Goal: Subscribe to service/newsletter

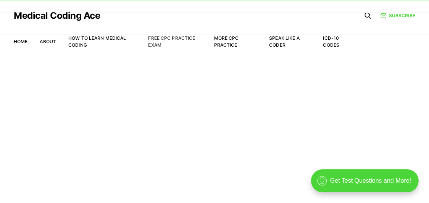
click at [173, 37] on link "Free CPC Practice Exam" at bounding box center [171, 41] width 47 height 13
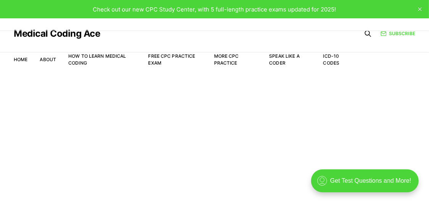
click at [155, 59] on li "Free CPC Practice Exam" at bounding box center [174, 60] width 53 height 14
click at [155, 53] on link "Free CPC Practice Exam" at bounding box center [171, 59] width 47 height 13
click at [392, 34] on link "Subscribe" at bounding box center [397, 33] width 35 height 7
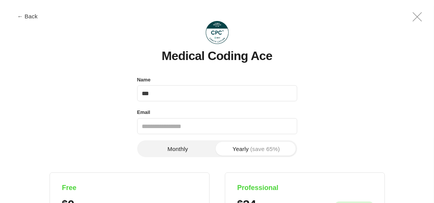
type input "**********"
drag, startPoint x: 428, startPoint y: 17, endPoint x: 424, endPoint y: 77, distance: 59.6
drag, startPoint x: 44, startPoint y: 92, endPoint x: 69, endPoint y: 69, distance: 33.8
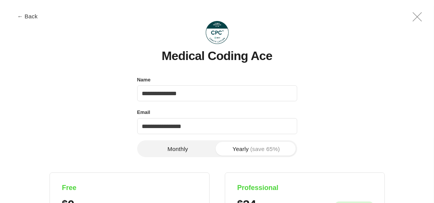
click at [73, 186] on h4 "Free" at bounding box center [129, 187] width 135 height 9
click at [71, 193] on div "Free $ 0" at bounding box center [129, 198] width 135 height 26
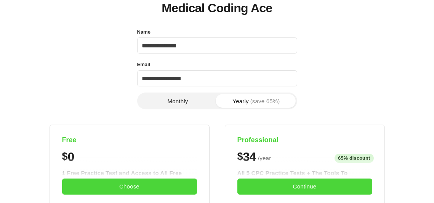
scroll to position [61, 0]
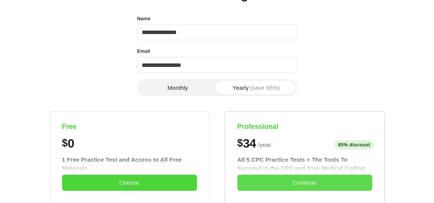
click at [289, 182] on button "Continue" at bounding box center [305, 182] width 135 height 16
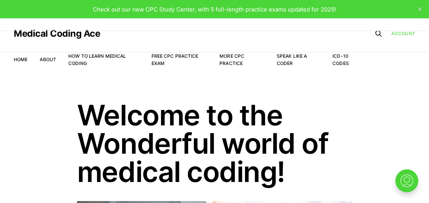
click at [395, 33] on link "Account" at bounding box center [403, 33] width 24 height 7
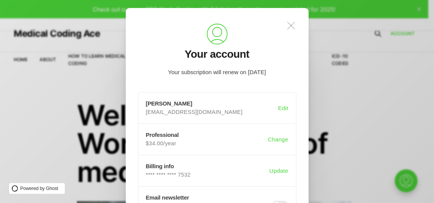
click at [293, 25] on icon ".a{fill:none;stroke:currentColor;stroke-linecap:round;stroke-linejoin:round;str…" at bounding box center [291, 25] width 17 height 17
